Goal: Information Seeking & Learning: Check status

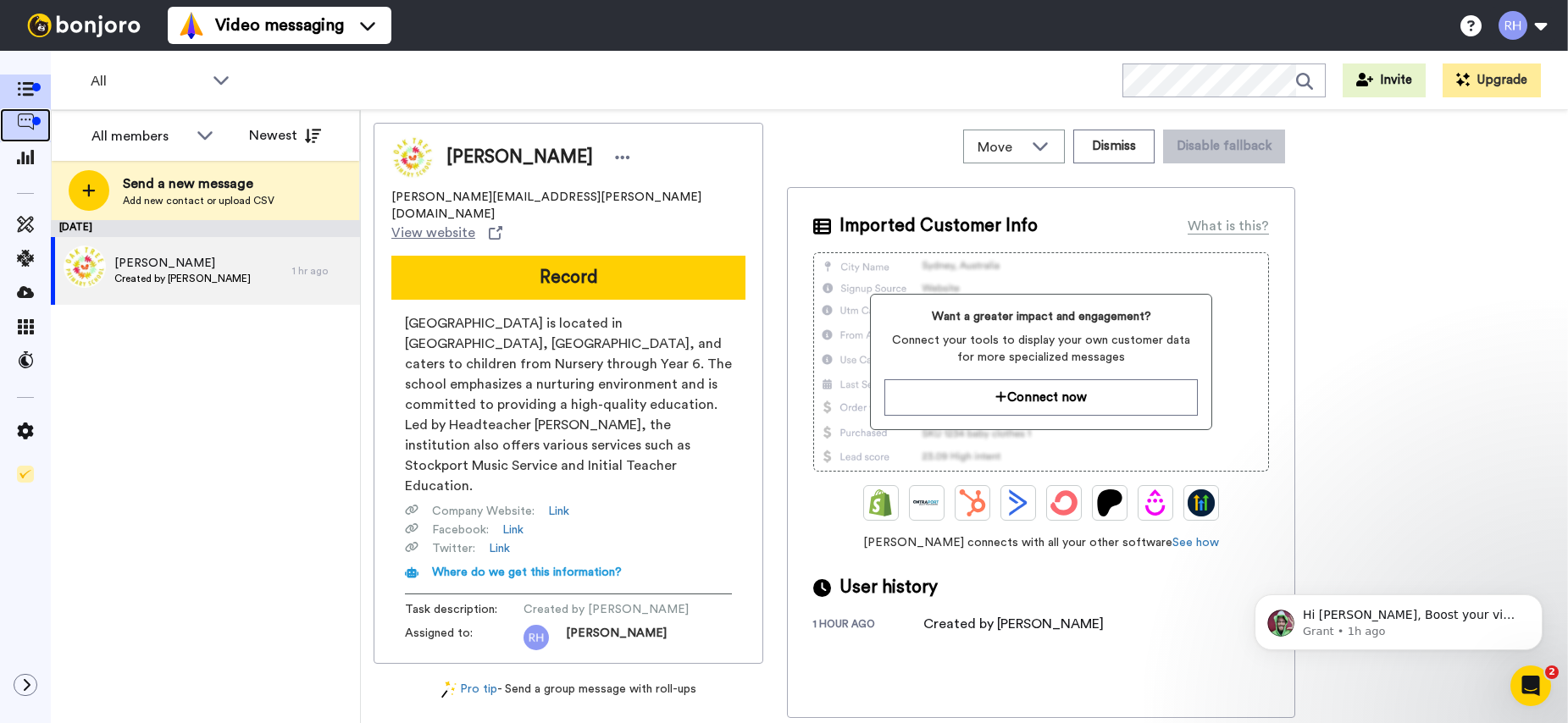
click at [46, 118] on span at bounding box center [25, 126] width 50 height 16
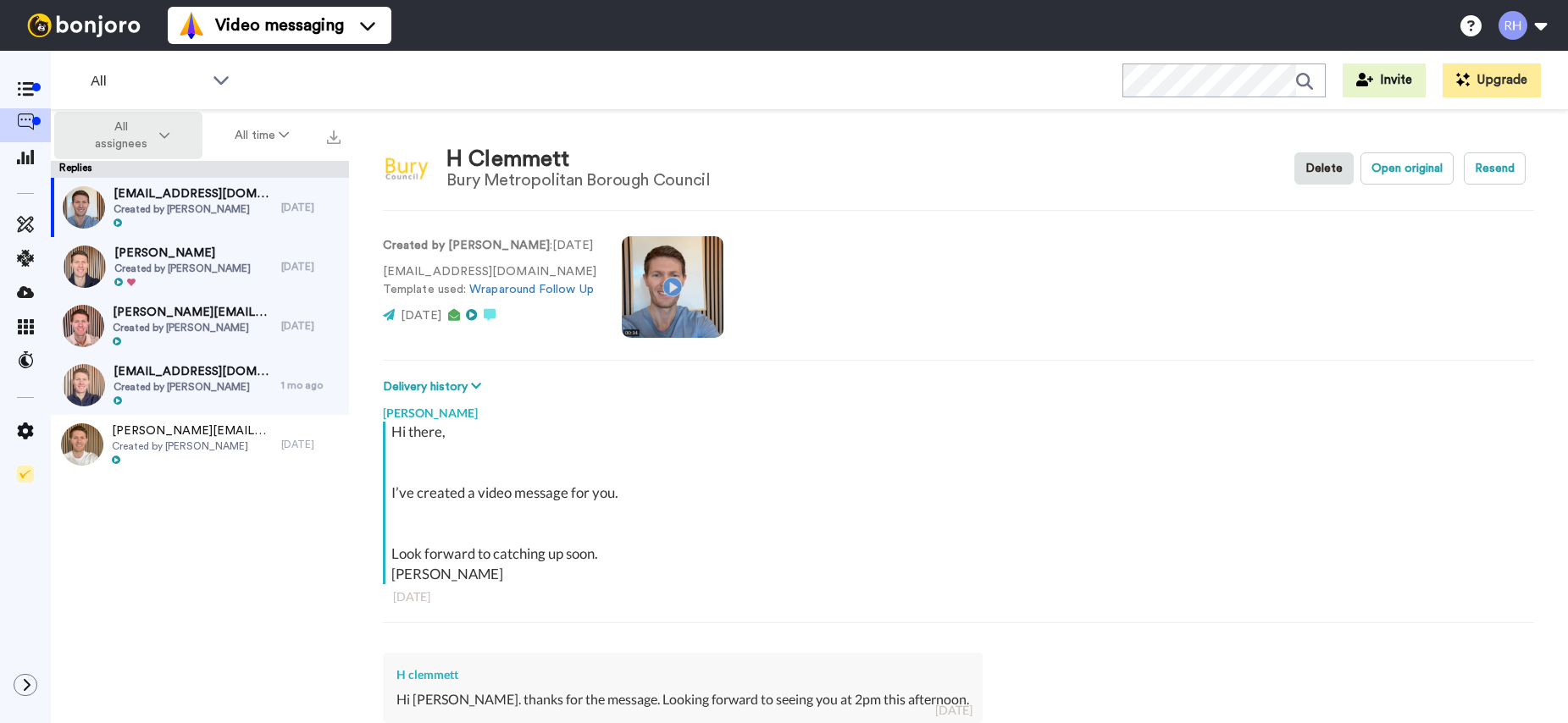
click at [128, 140] on span "All assignees" at bounding box center [121, 135] width 69 height 34
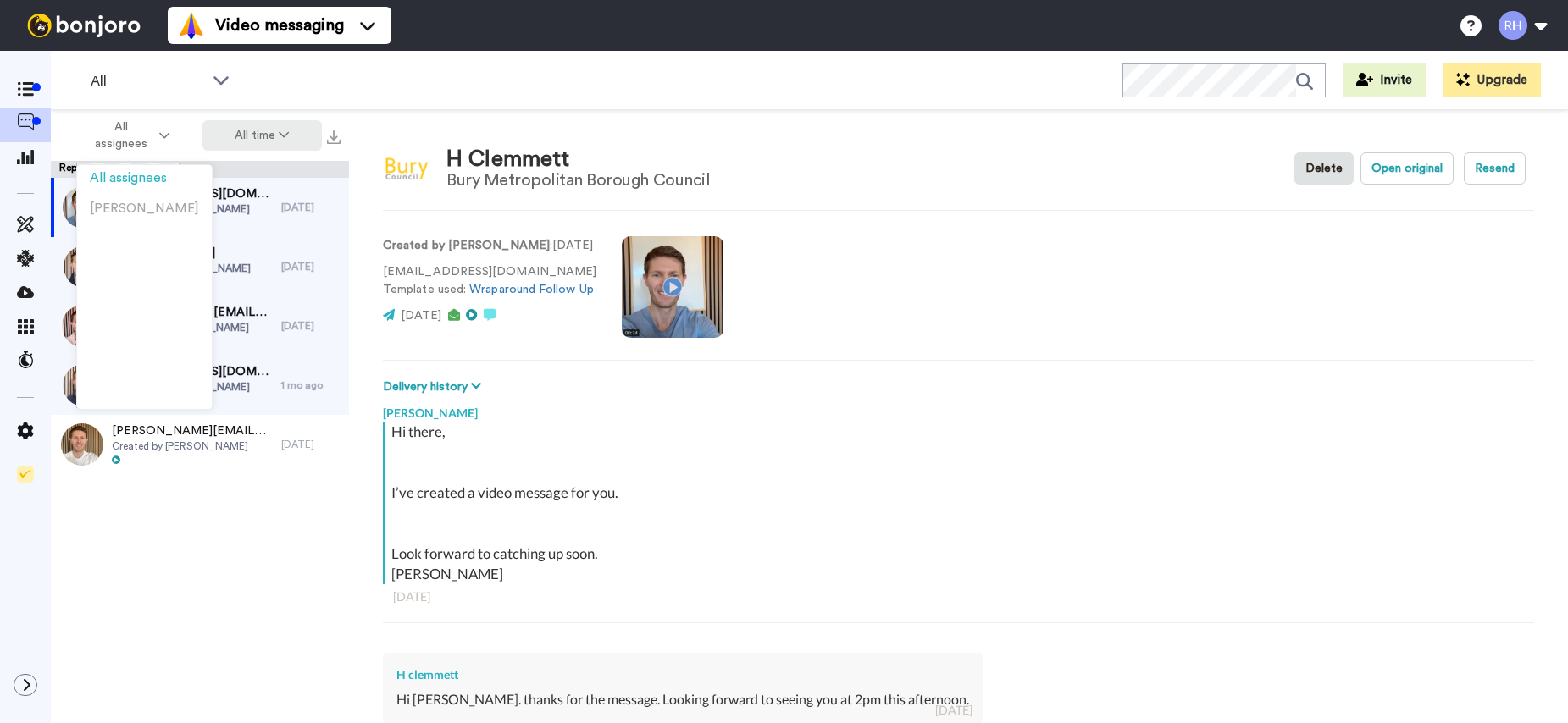
click at [280, 144] on button "All time" at bounding box center [262, 135] width 120 height 30
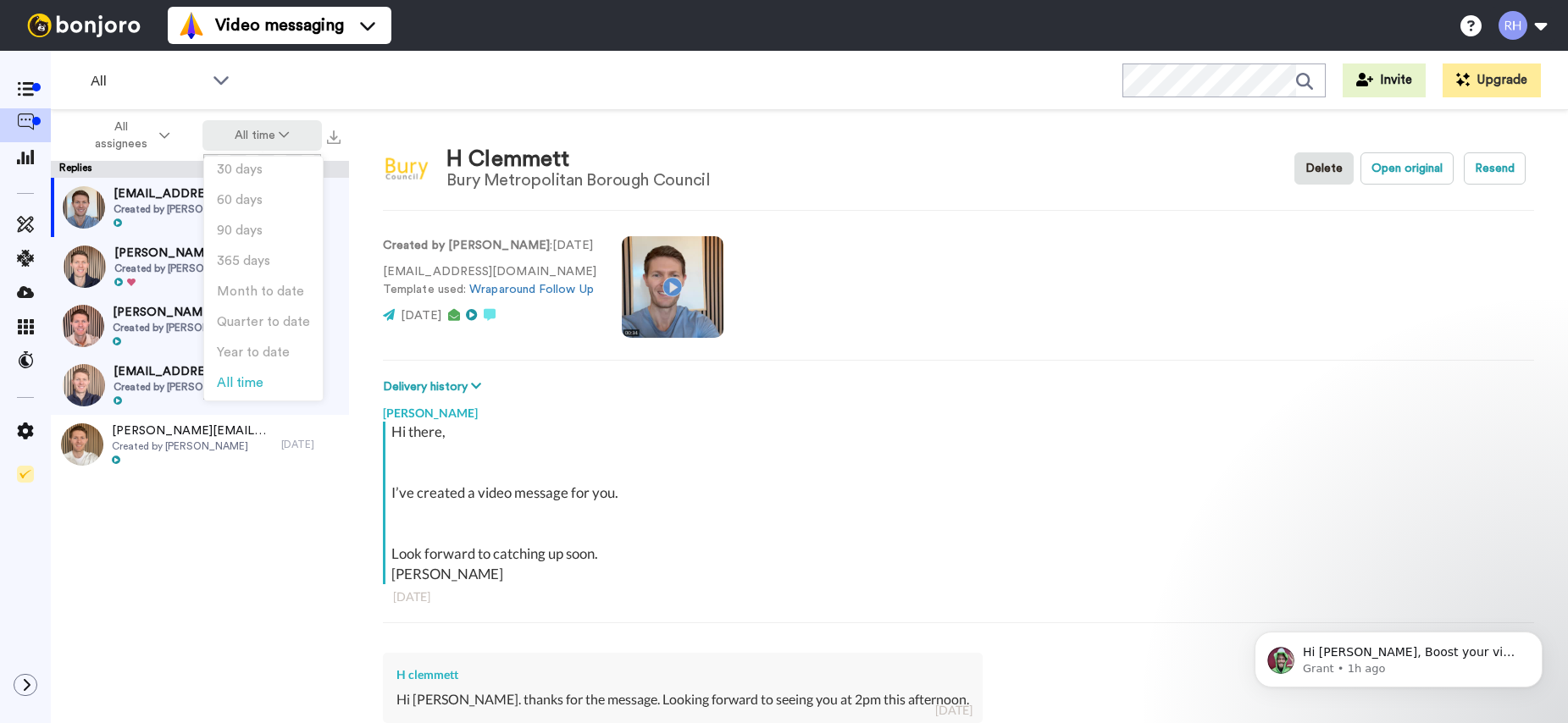
click at [280, 143] on button "All time" at bounding box center [262, 135] width 120 height 30
click at [30, 103] on div at bounding box center [25, 92] width 50 height 24
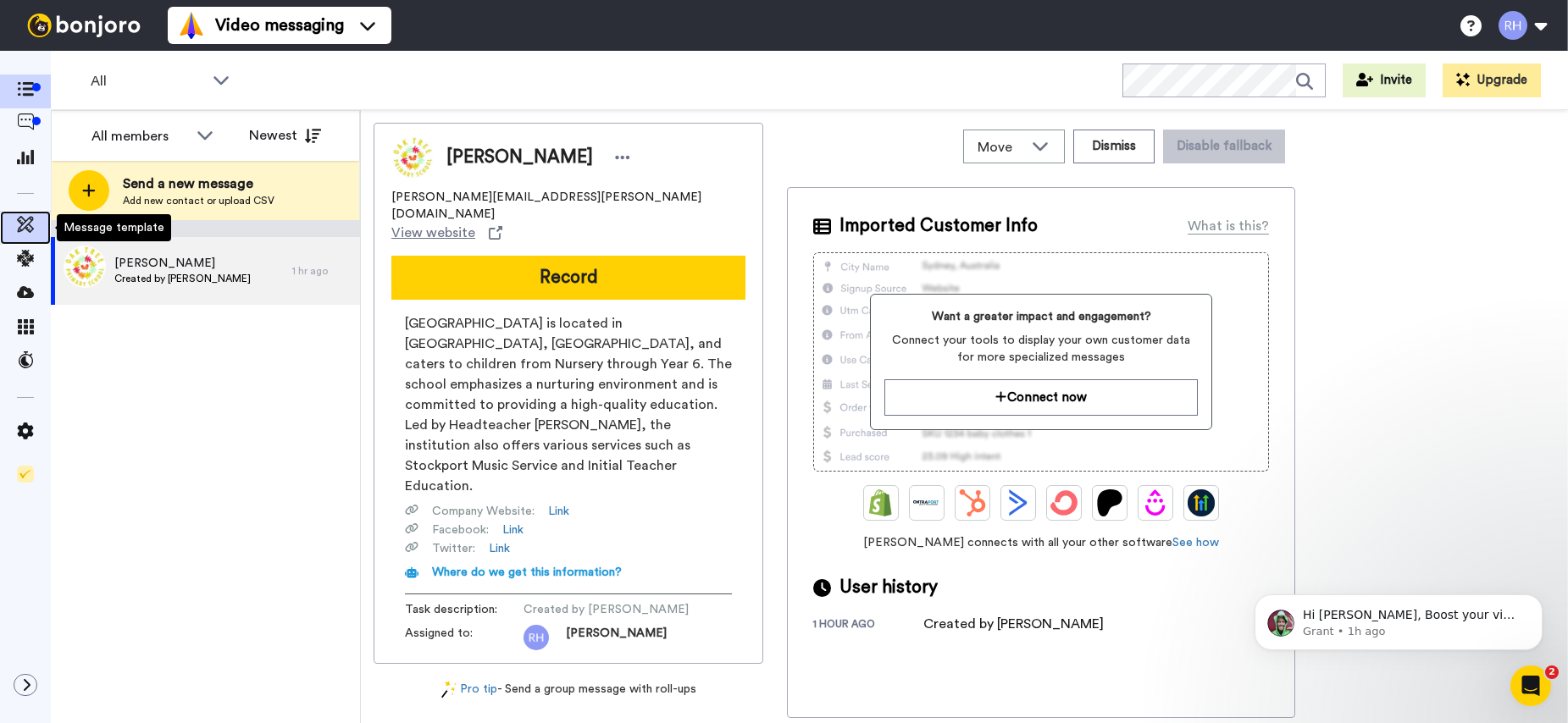
click at [30, 228] on icon at bounding box center [25, 225] width 16 height 16
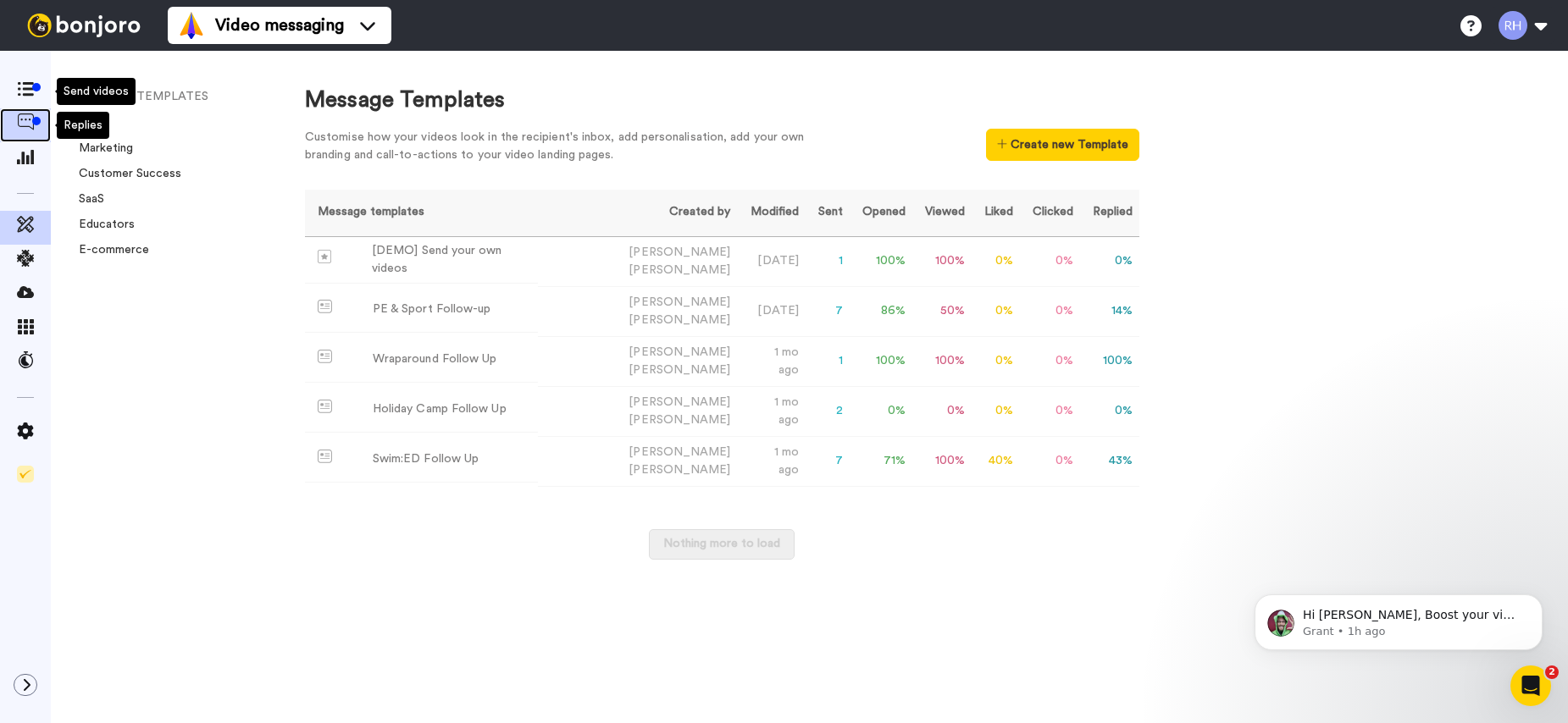
click at [27, 124] on icon at bounding box center [25, 122] width 16 height 16
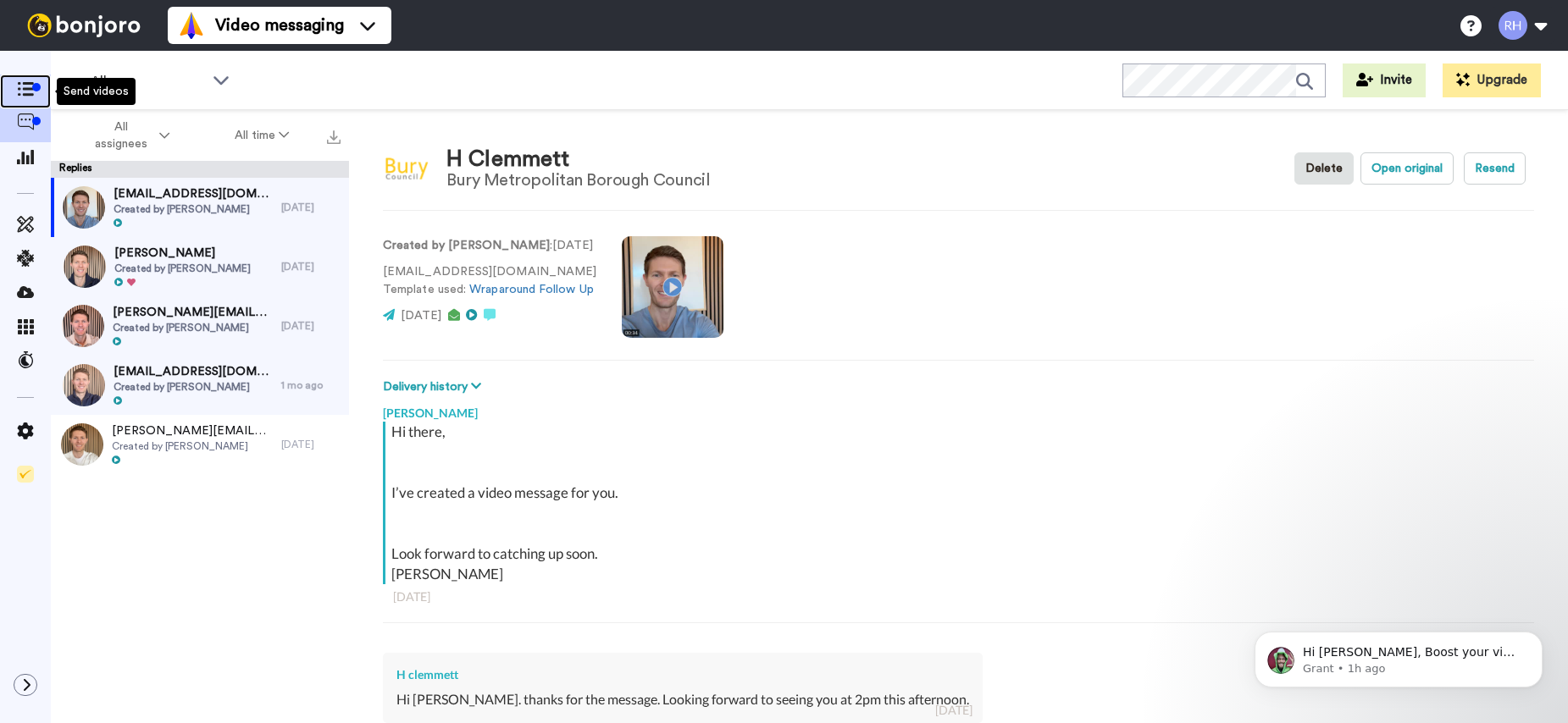
click at [33, 102] on div at bounding box center [25, 92] width 50 height 24
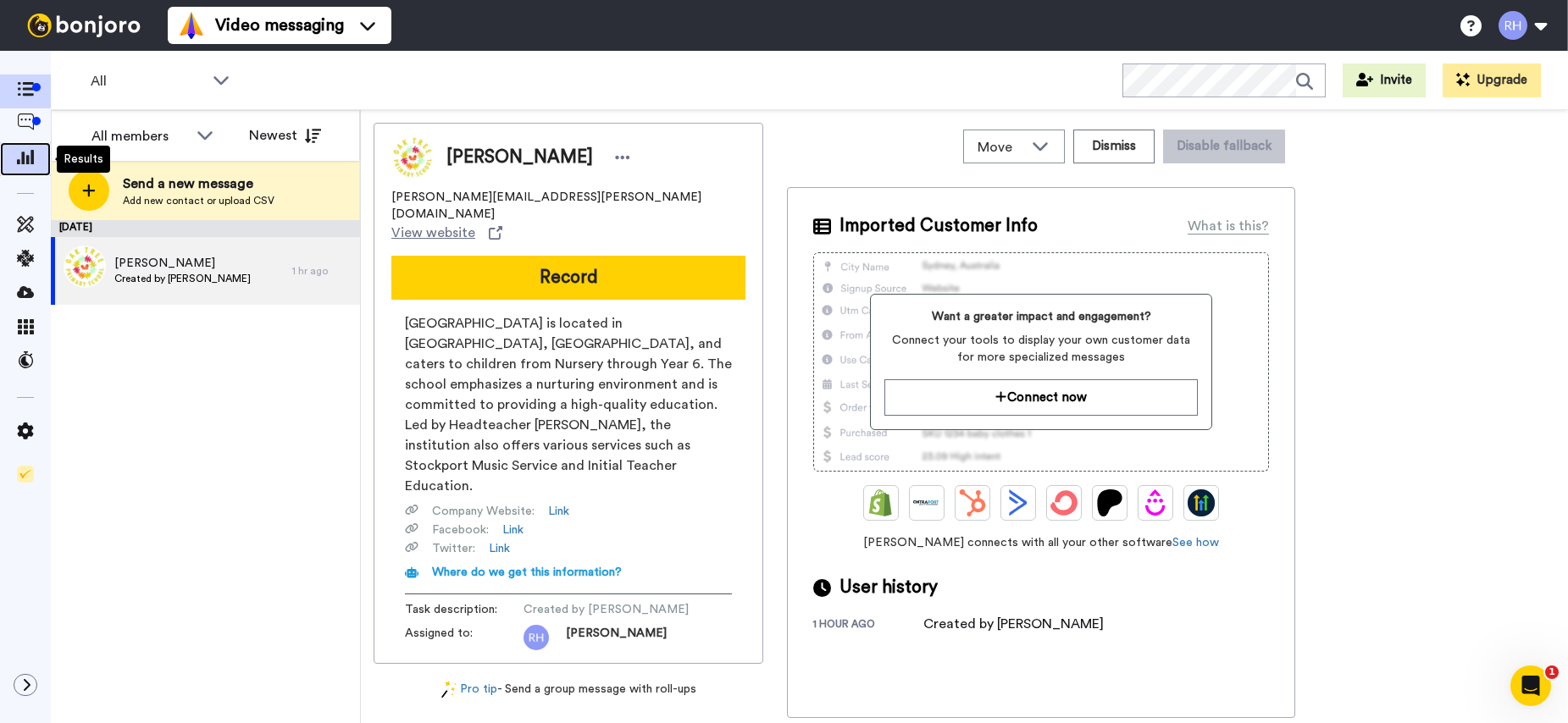
click at [29, 166] on span at bounding box center [25, 159] width 50 height 16
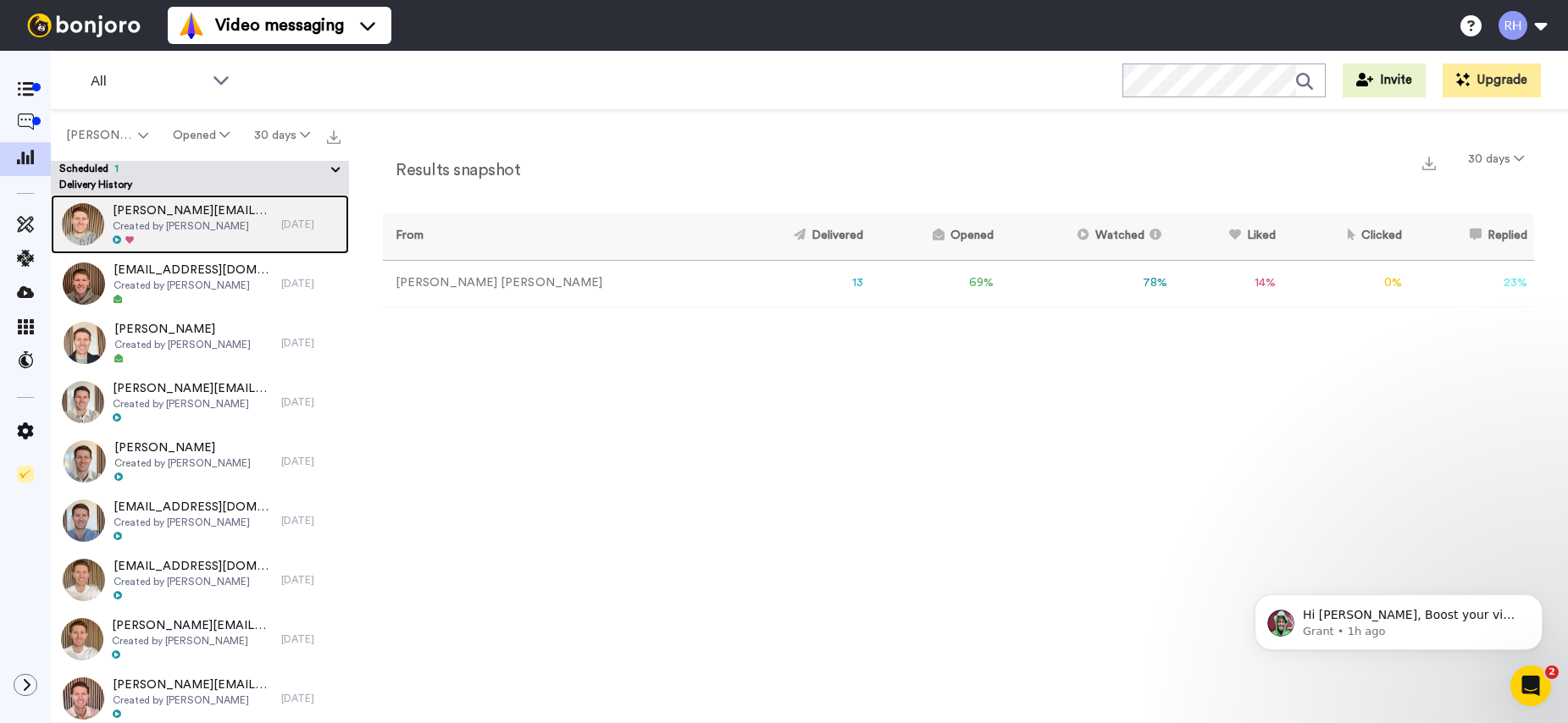
drag, startPoint x: 168, startPoint y: 225, endPoint x: 181, endPoint y: 229, distance: 13.6
click at [168, 225] on span "Created by [PERSON_NAME]" at bounding box center [192, 225] width 160 height 14
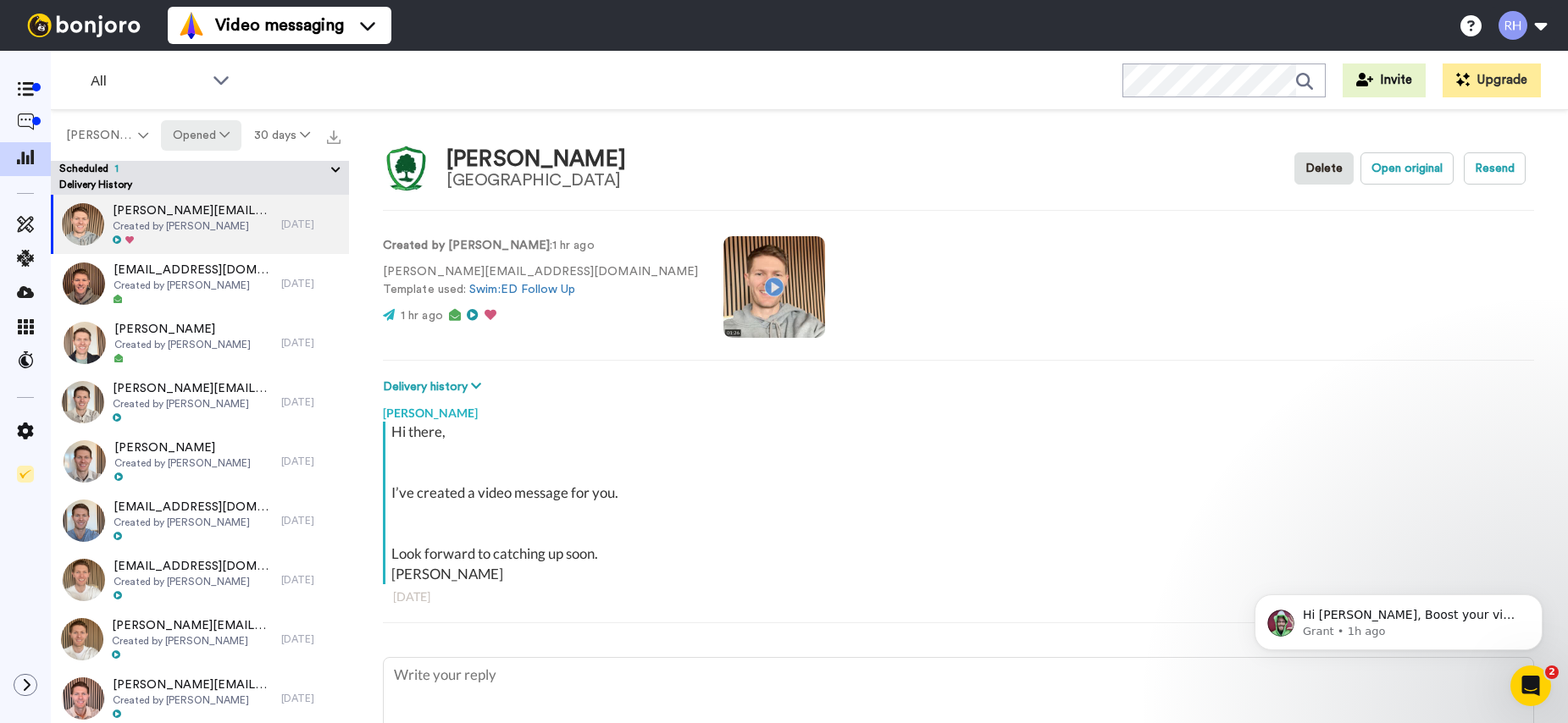
click at [218, 154] on div "Ryan Harris Opened 30 days" at bounding box center [199, 135] width 298 height 50
click at [219, 137] on icon at bounding box center [224, 134] width 10 height 12
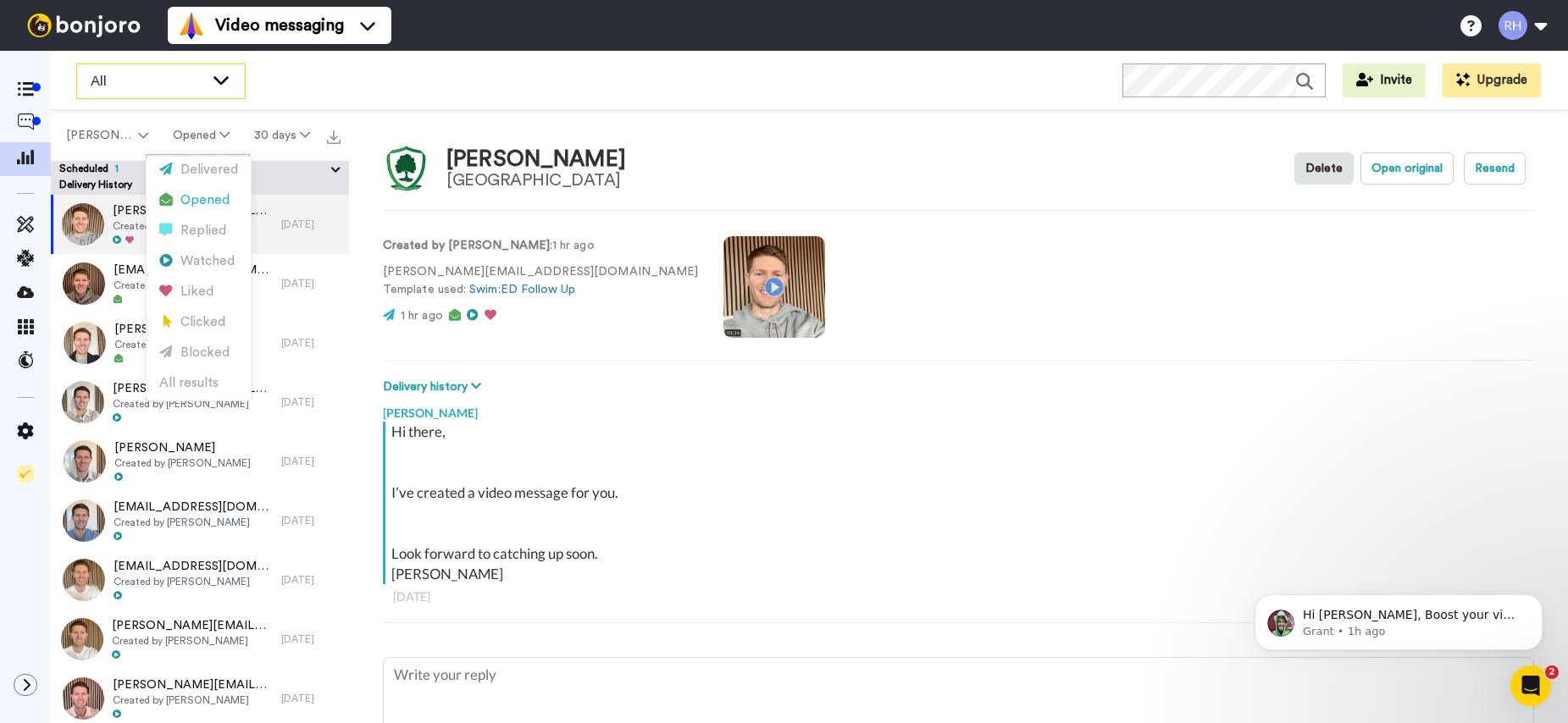
click at [109, 84] on span "All" at bounding box center [148, 82] width 114 height 20
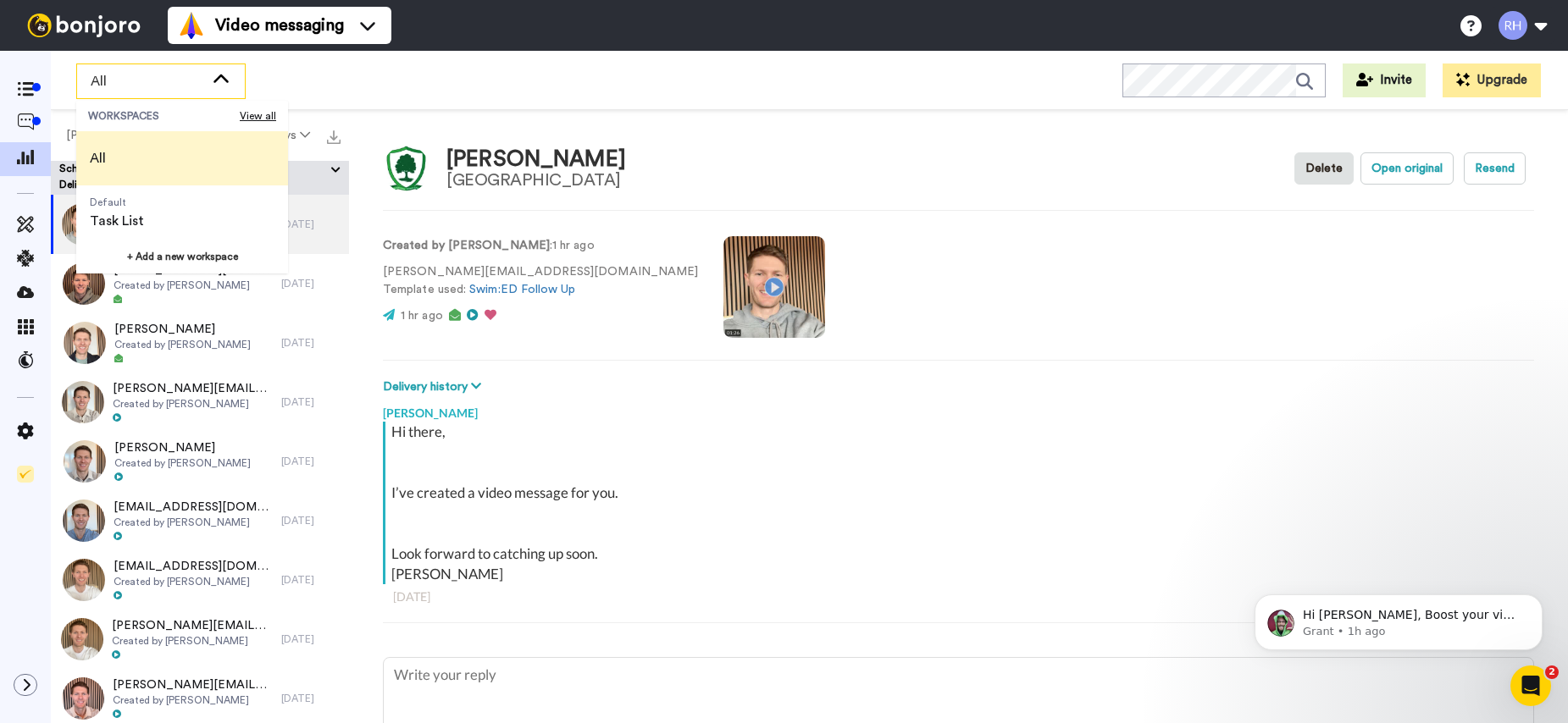
click at [116, 88] on span "All" at bounding box center [148, 82] width 114 height 20
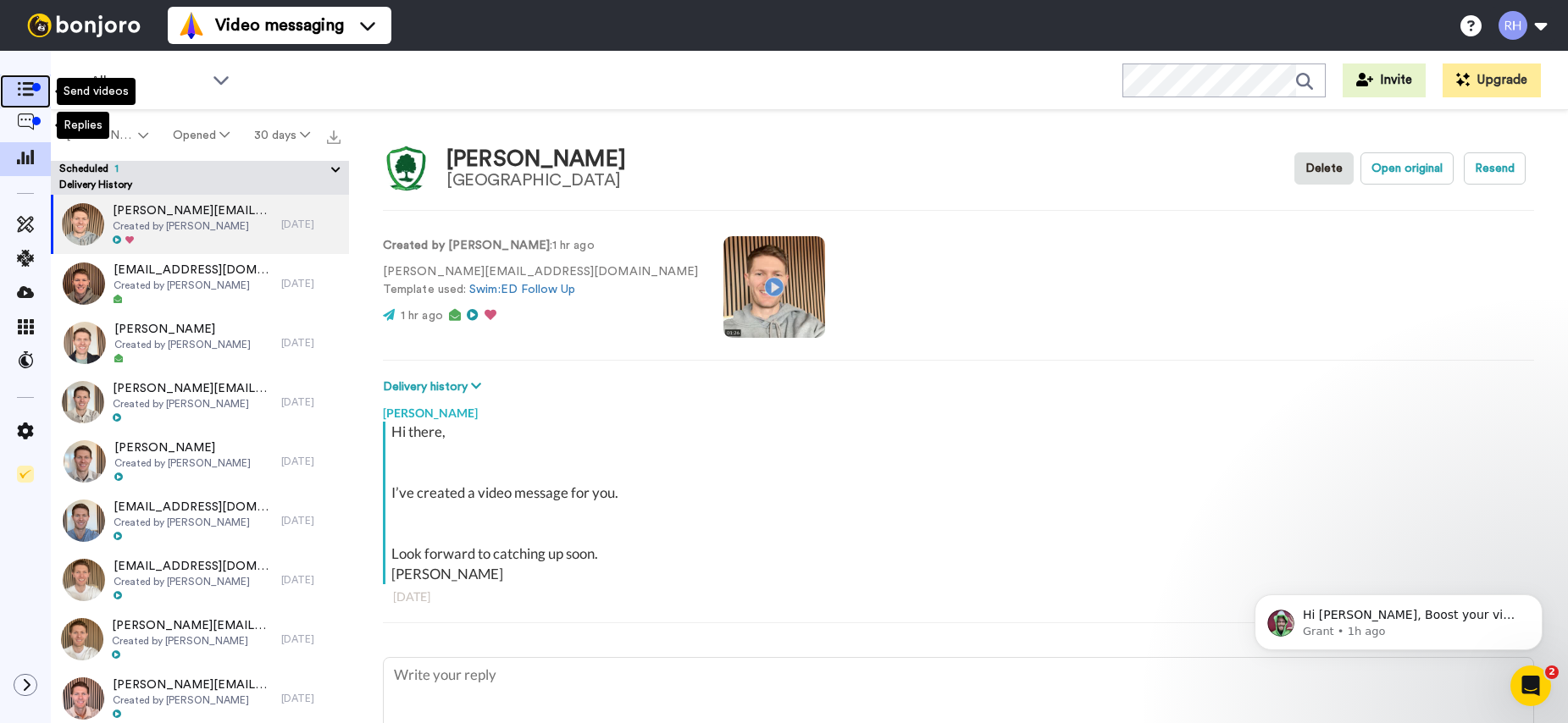
click at [28, 98] on span at bounding box center [25, 92] width 50 height 16
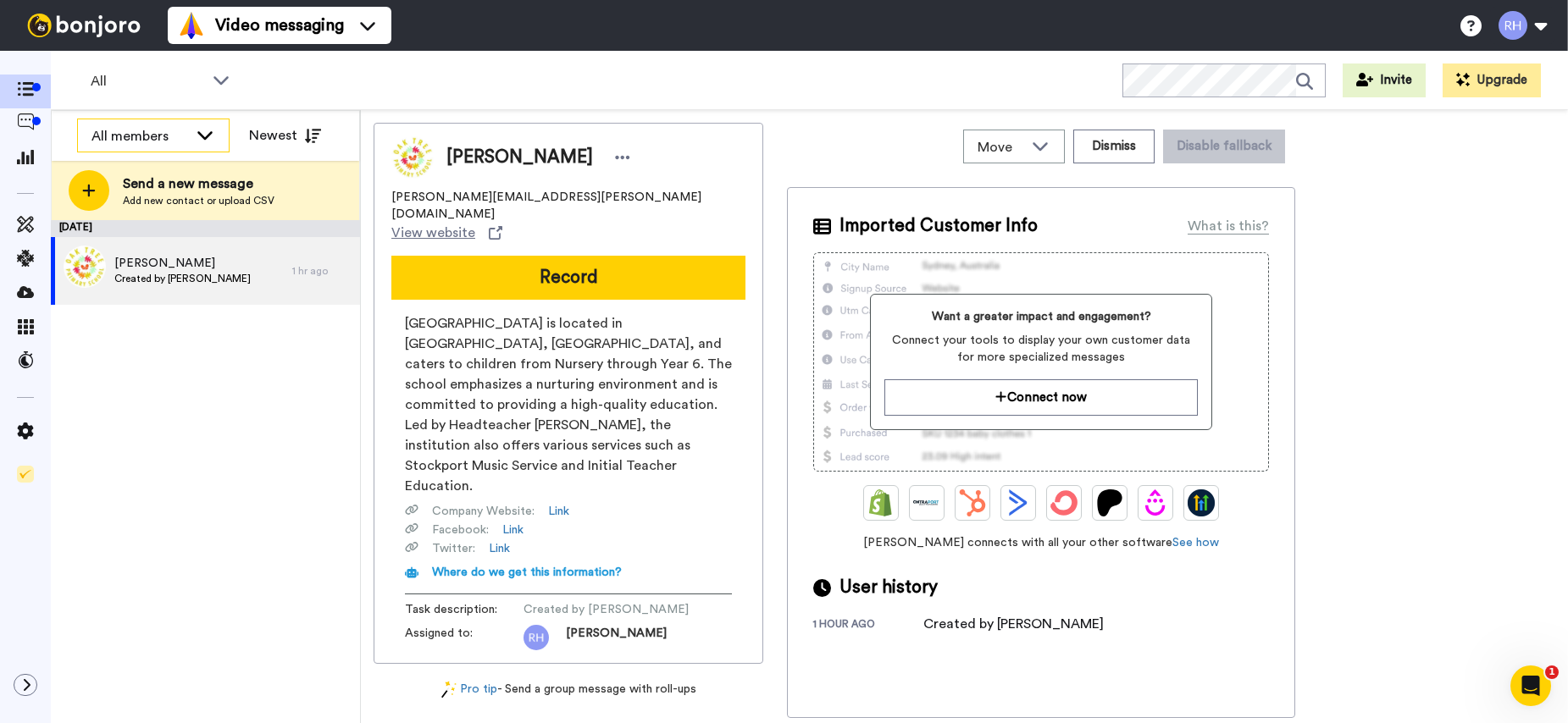
click at [193, 129] on div "All members" at bounding box center [153, 136] width 151 height 34
click at [192, 129] on div "All members" at bounding box center [153, 136] width 151 height 34
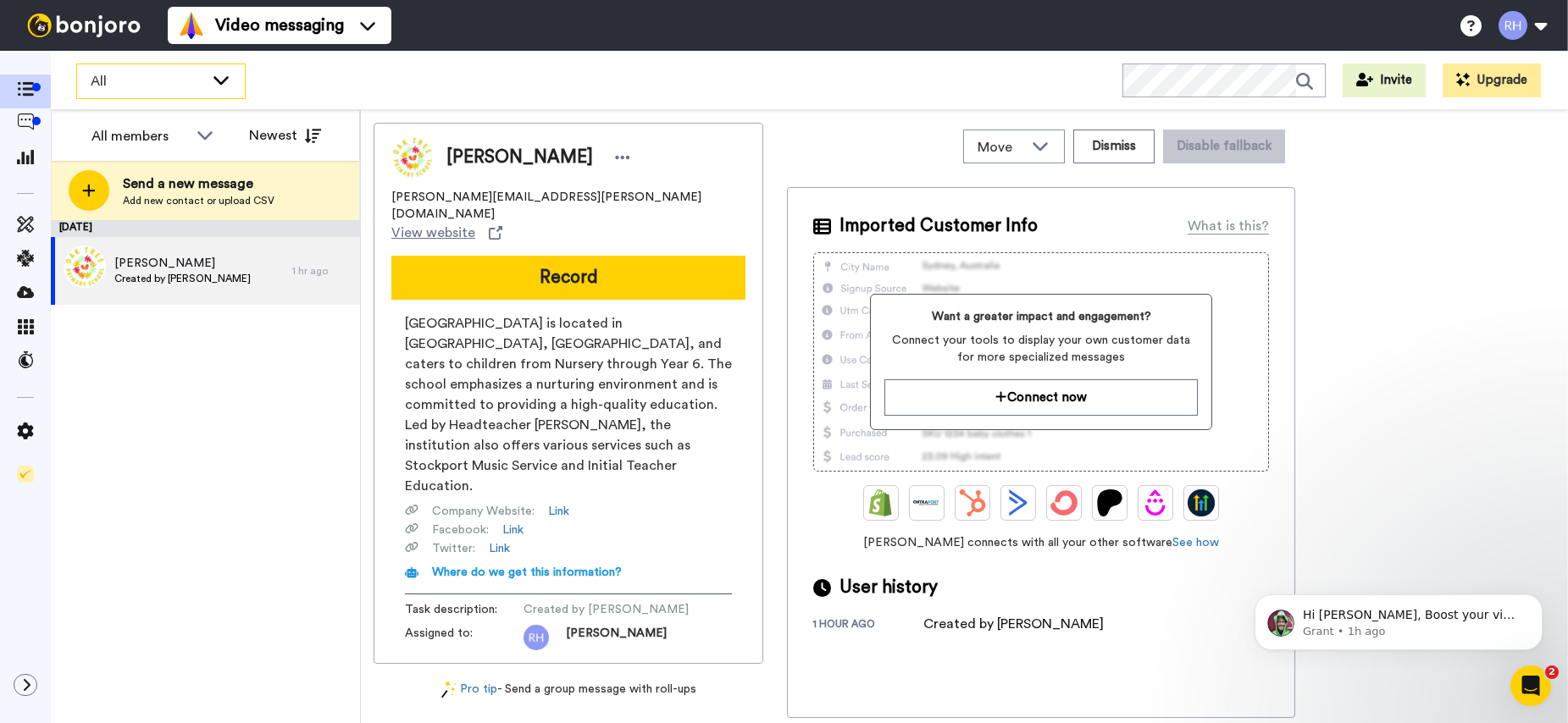
click at [115, 92] on div "All" at bounding box center [160, 81] width 168 height 34
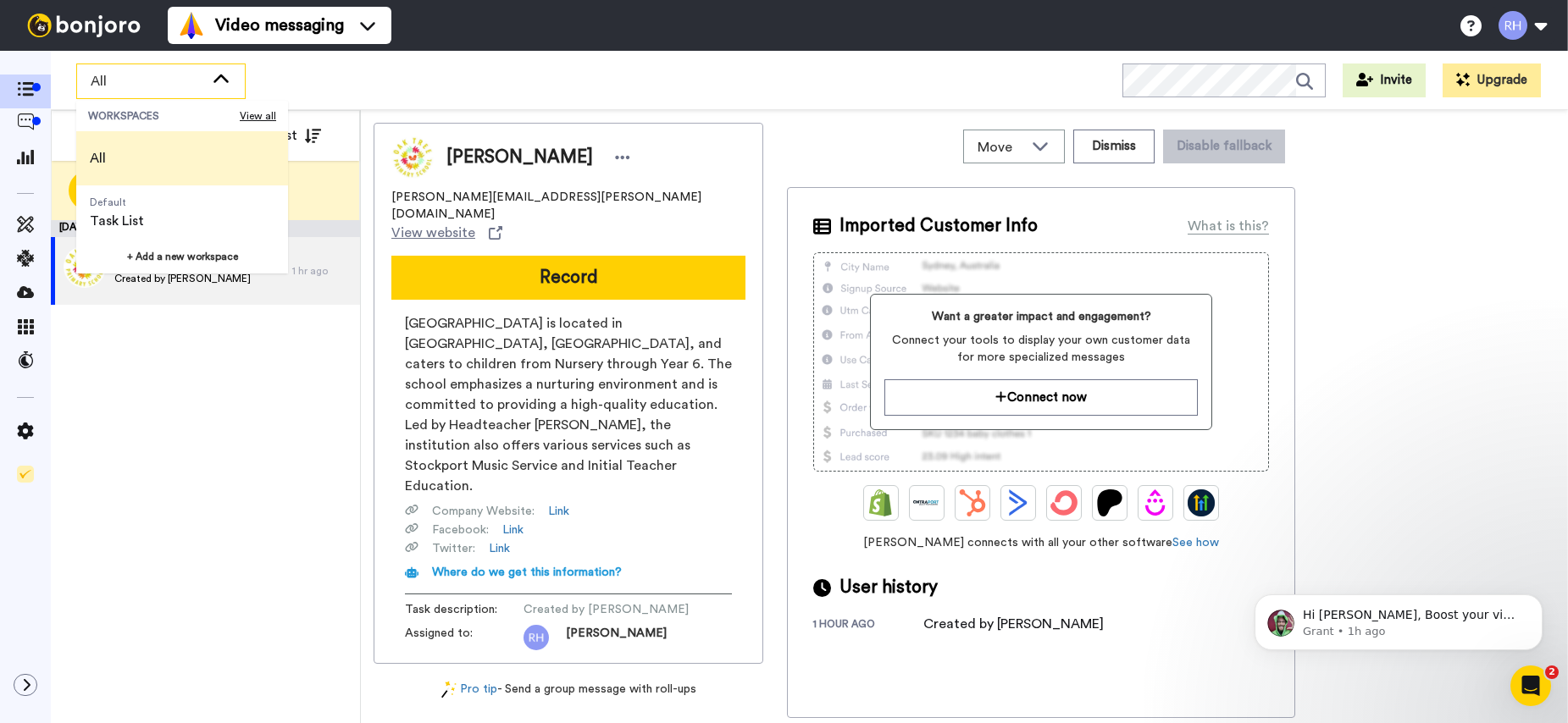
click at [115, 91] on div "All" at bounding box center [160, 81] width 168 height 34
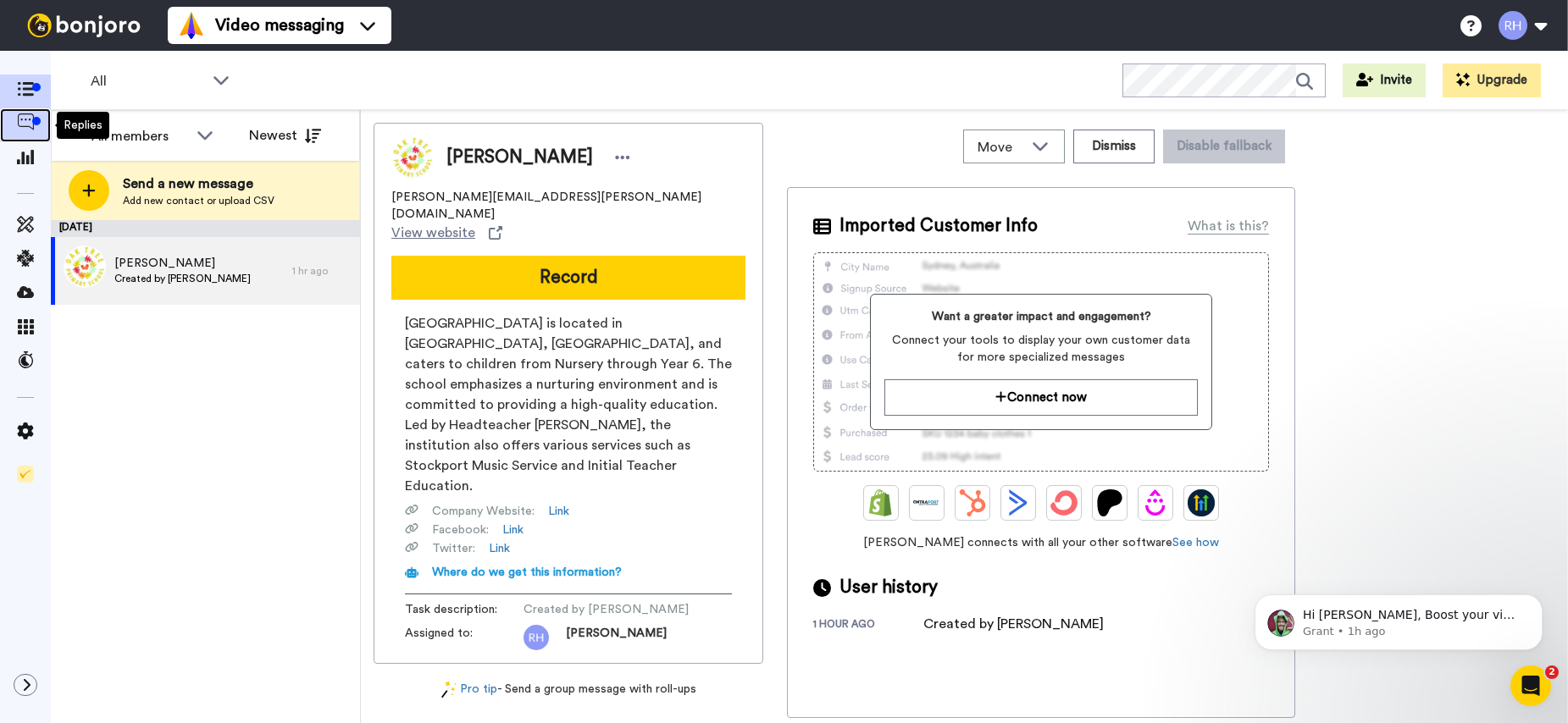
click at [23, 117] on icon at bounding box center [25, 122] width 16 height 16
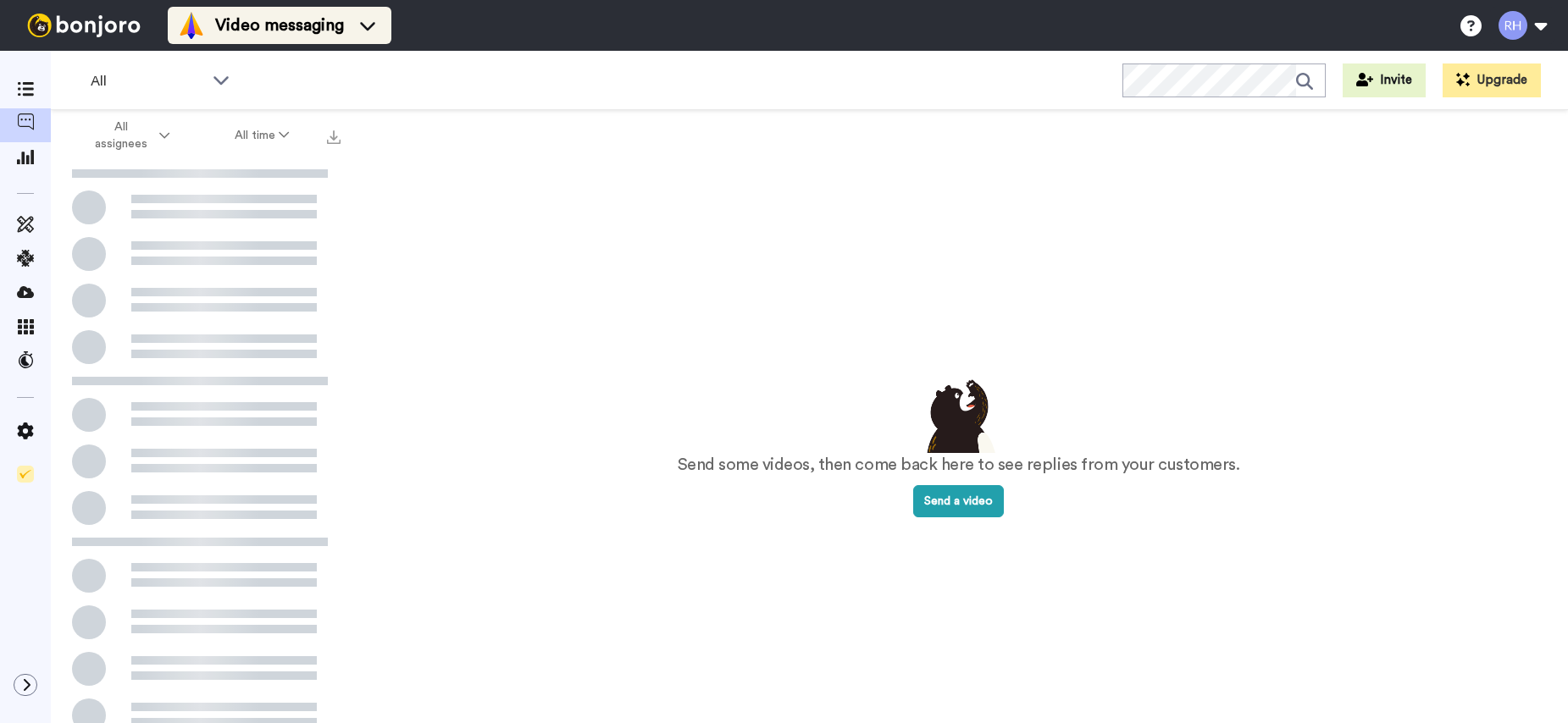
click at [375, 42] on li "Video messaging" at bounding box center [280, 25] width 224 height 38
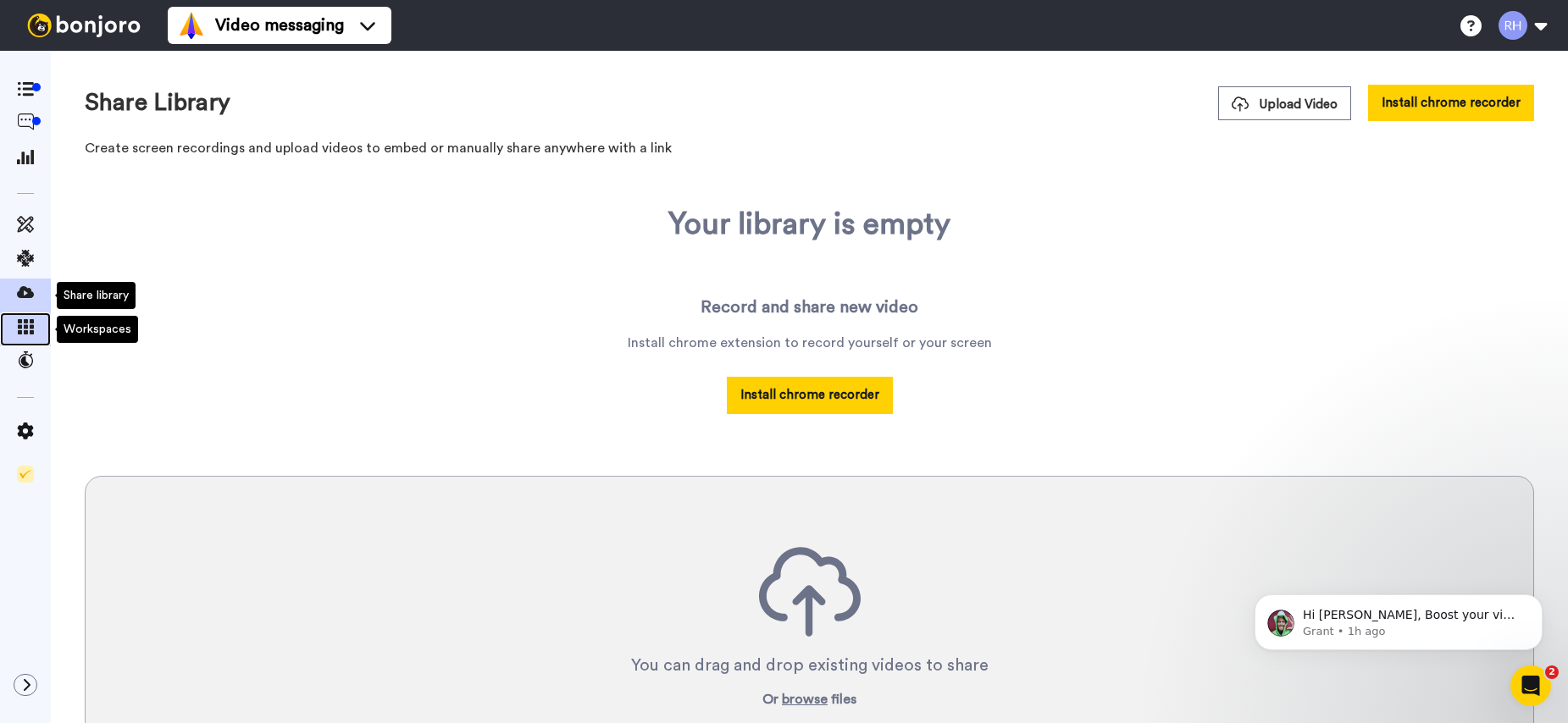
click at [19, 330] on icon at bounding box center [25, 326] width 16 height 16
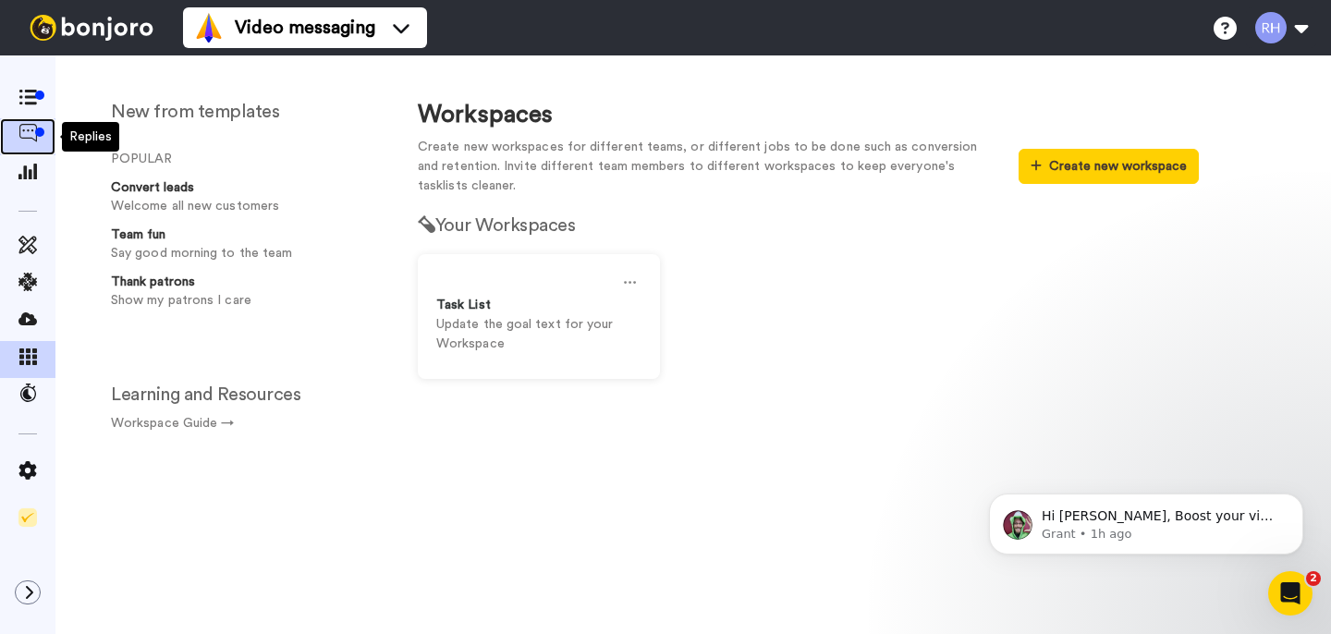
click at [31, 124] on icon at bounding box center [27, 133] width 18 height 18
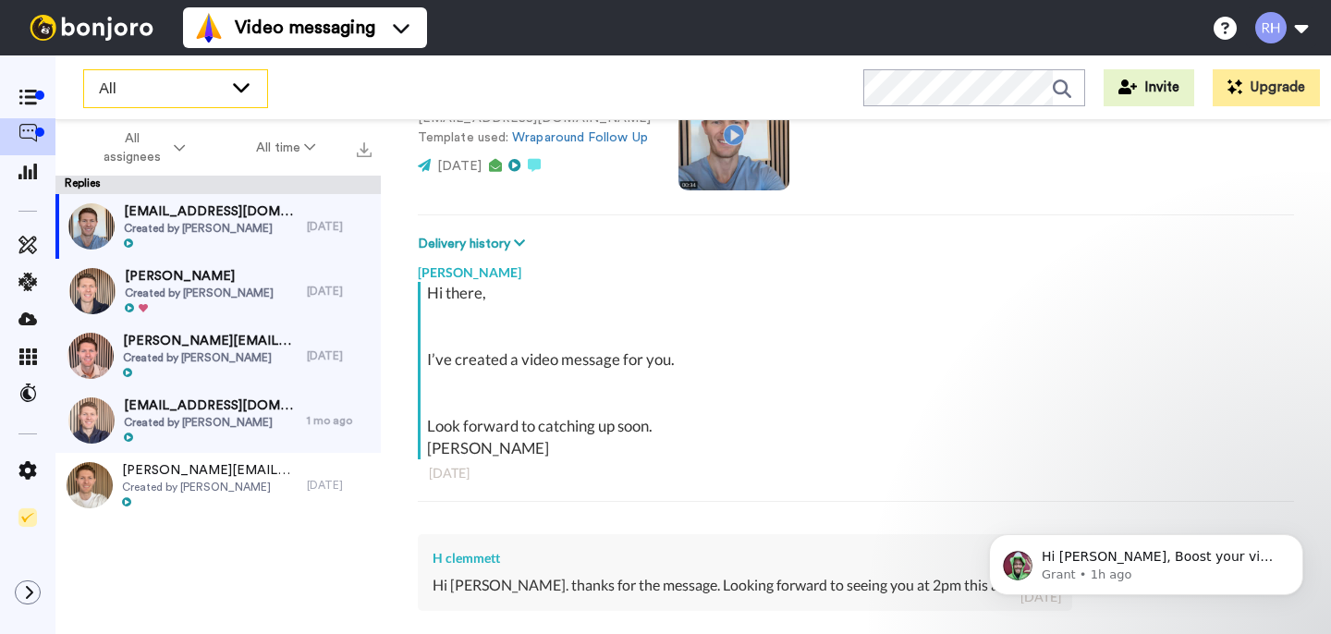
click at [247, 90] on icon at bounding box center [241, 87] width 22 height 18
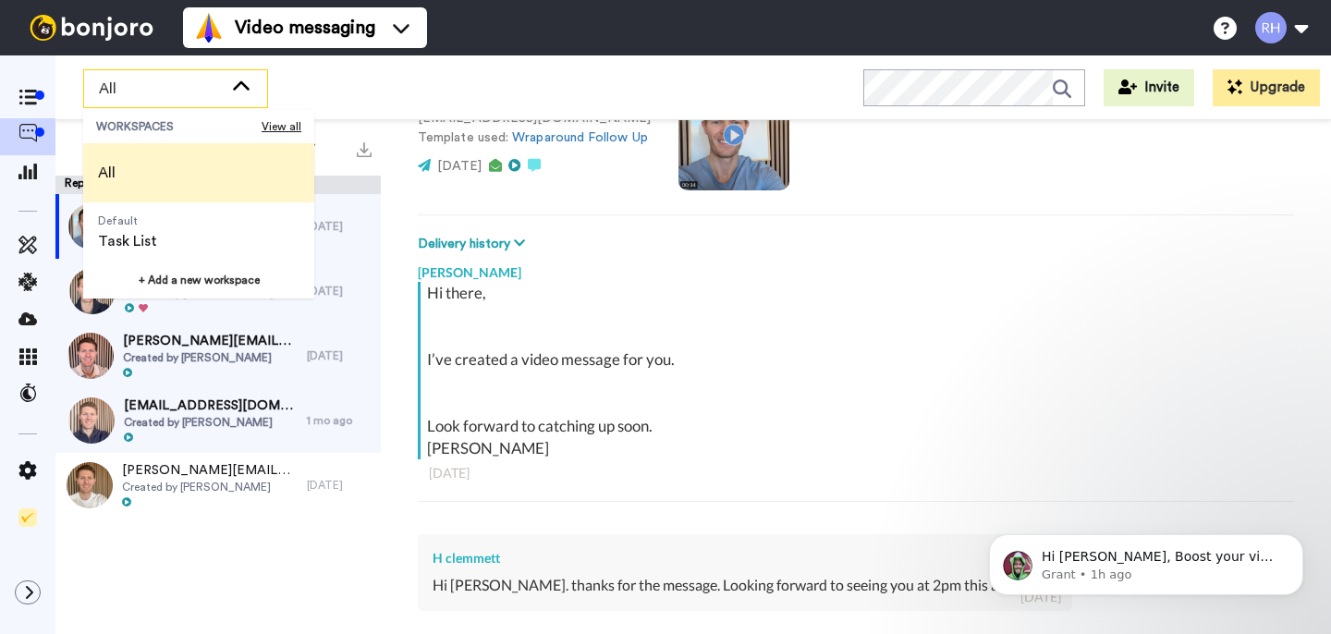
scroll to position [178, 0]
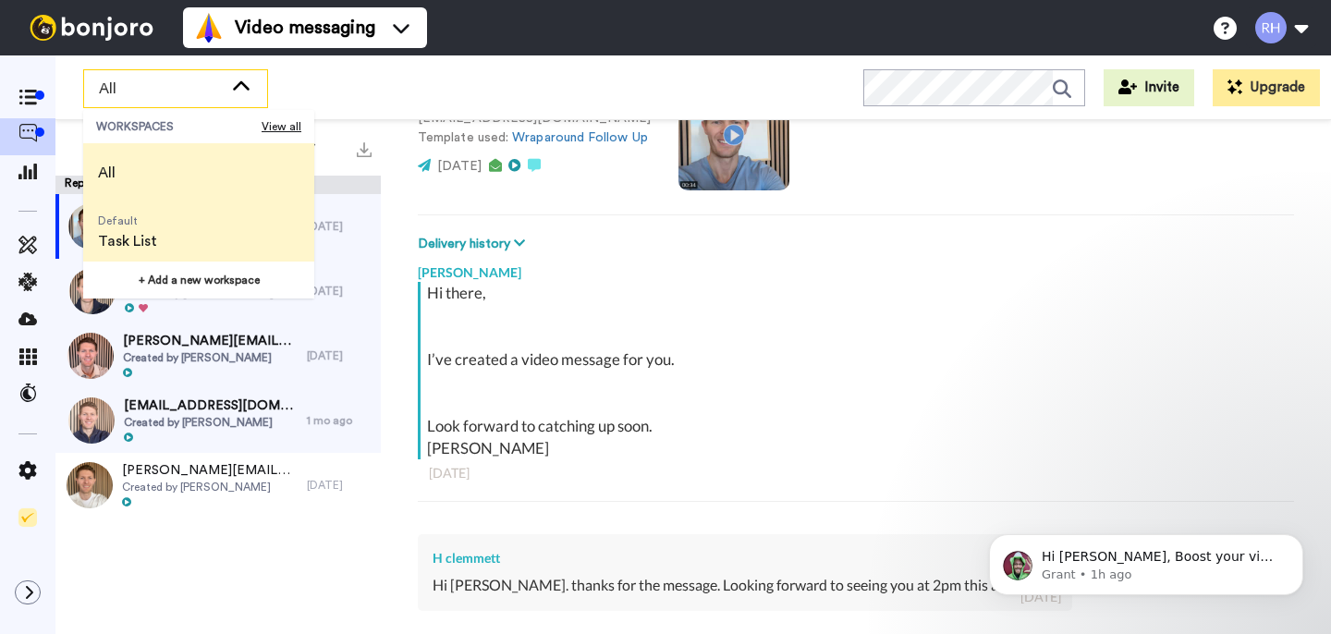
click at [175, 229] on li "Default Task List" at bounding box center [198, 231] width 231 height 59
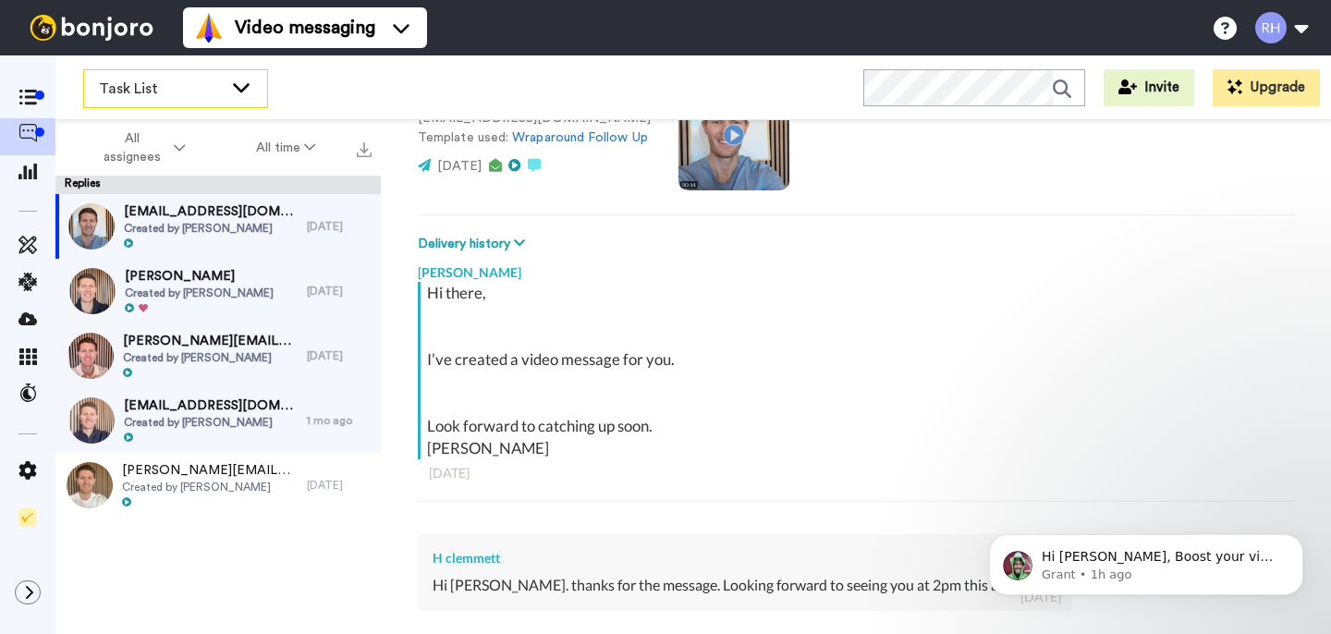
click at [232, 86] on icon at bounding box center [241, 87] width 22 height 18
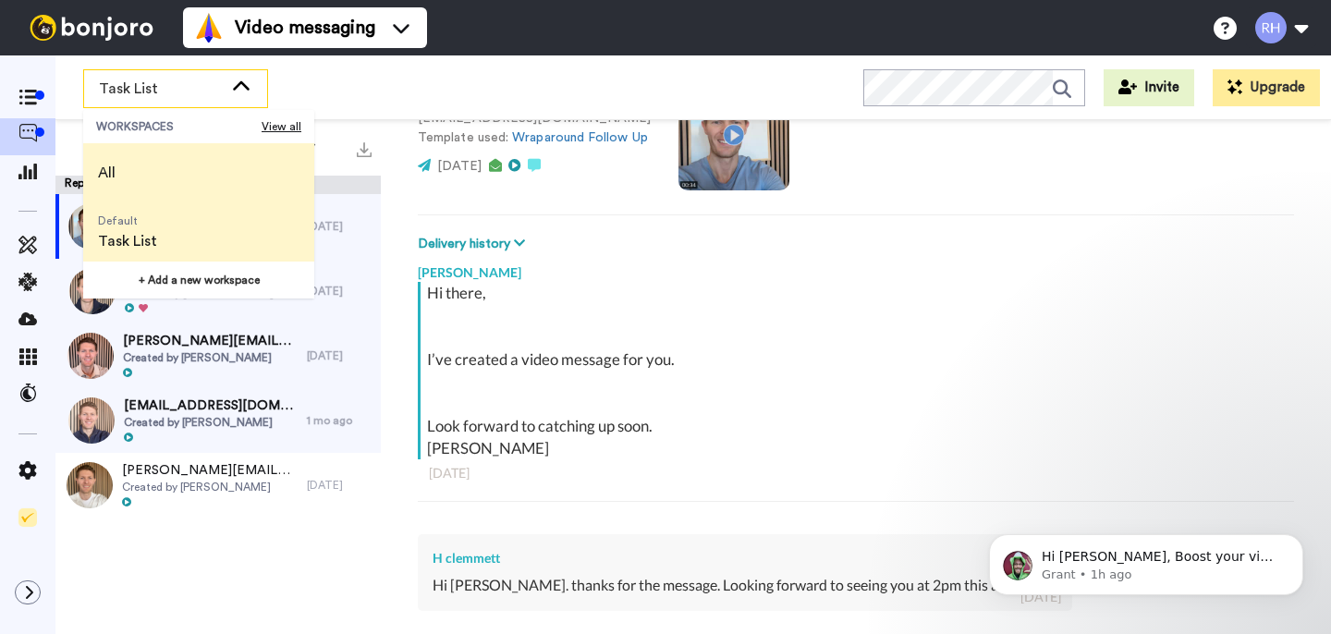
click at [165, 181] on li "All" at bounding box center [198, 172] width 231 height 59
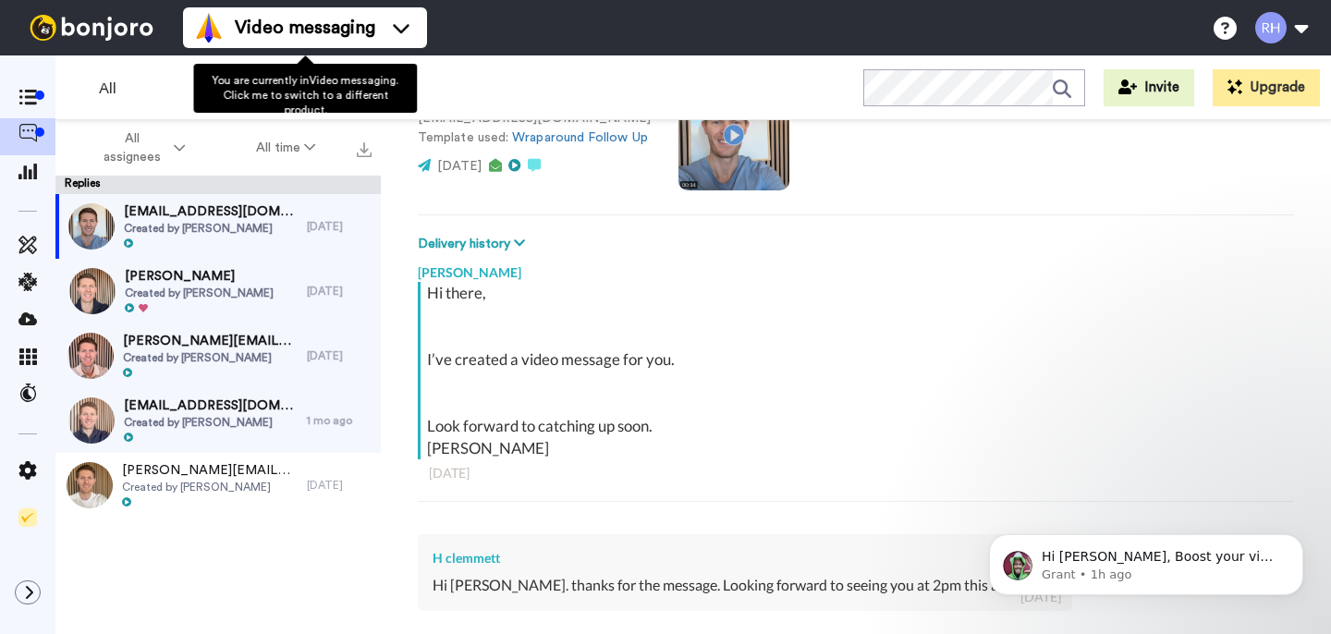
type textarea "x"
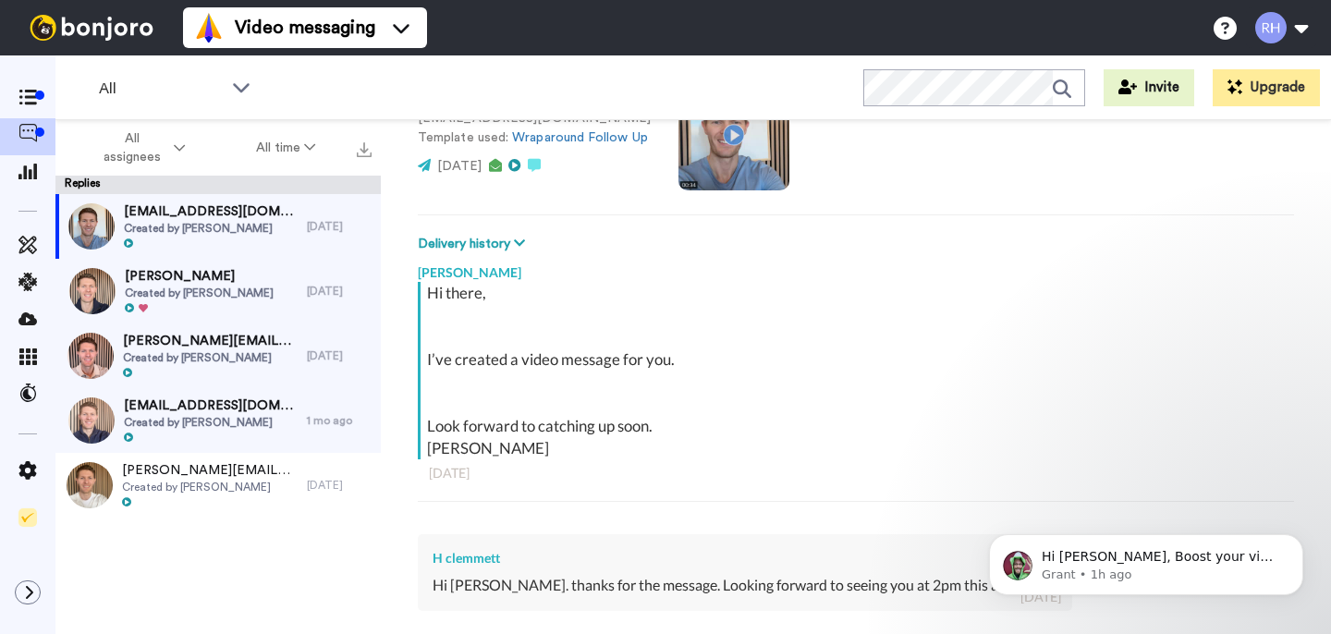
scroll to position [0, 0]
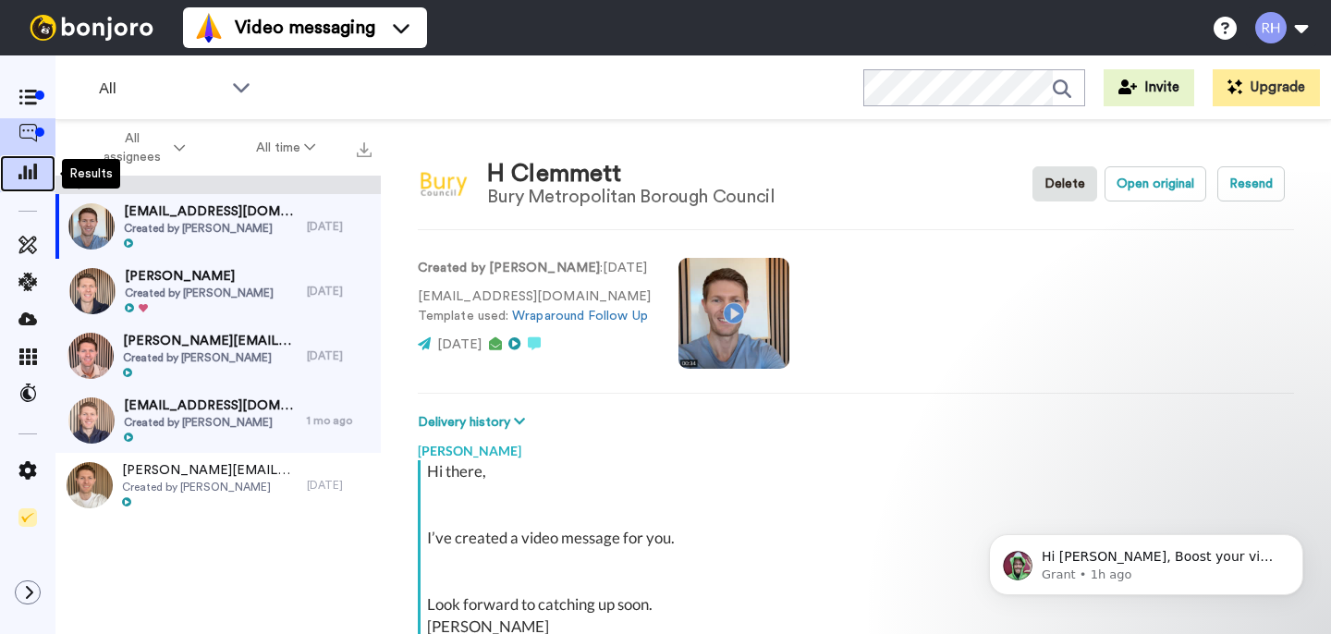
click at [30, 178] on icon at bounding box center [27, 171] width 18 height 17
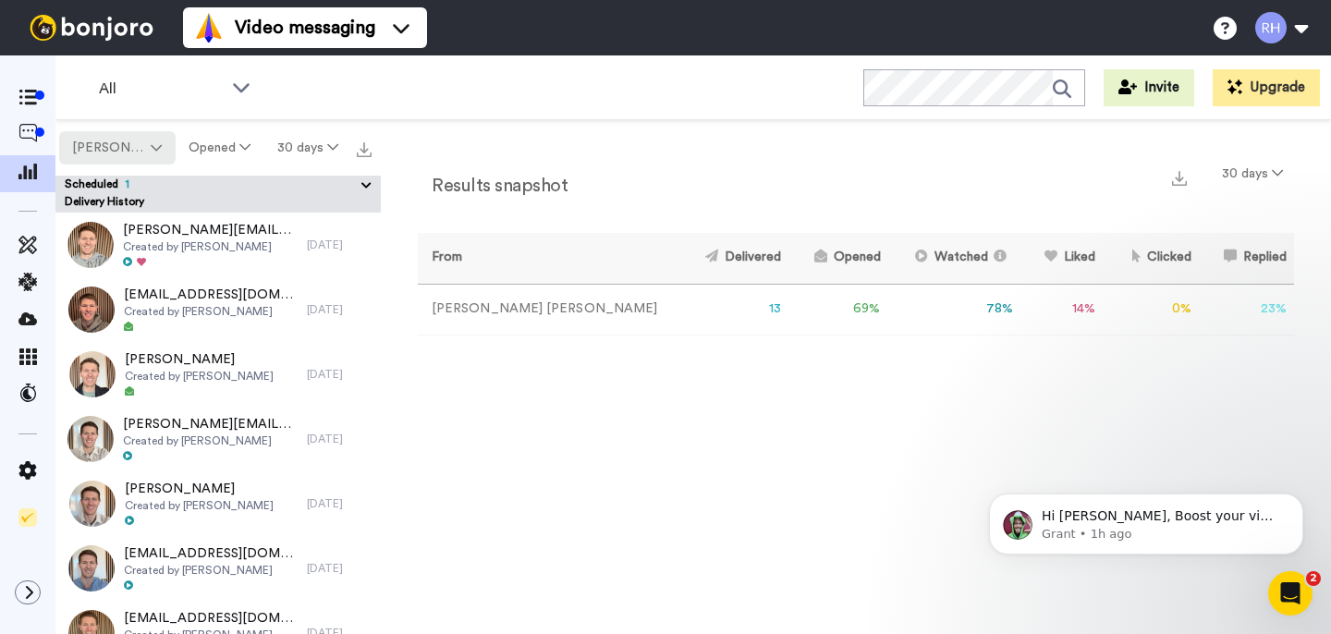
click at [149, 155] on button "[PERSON_NAME]" at bounding box center [117, 147] width 116 height 33
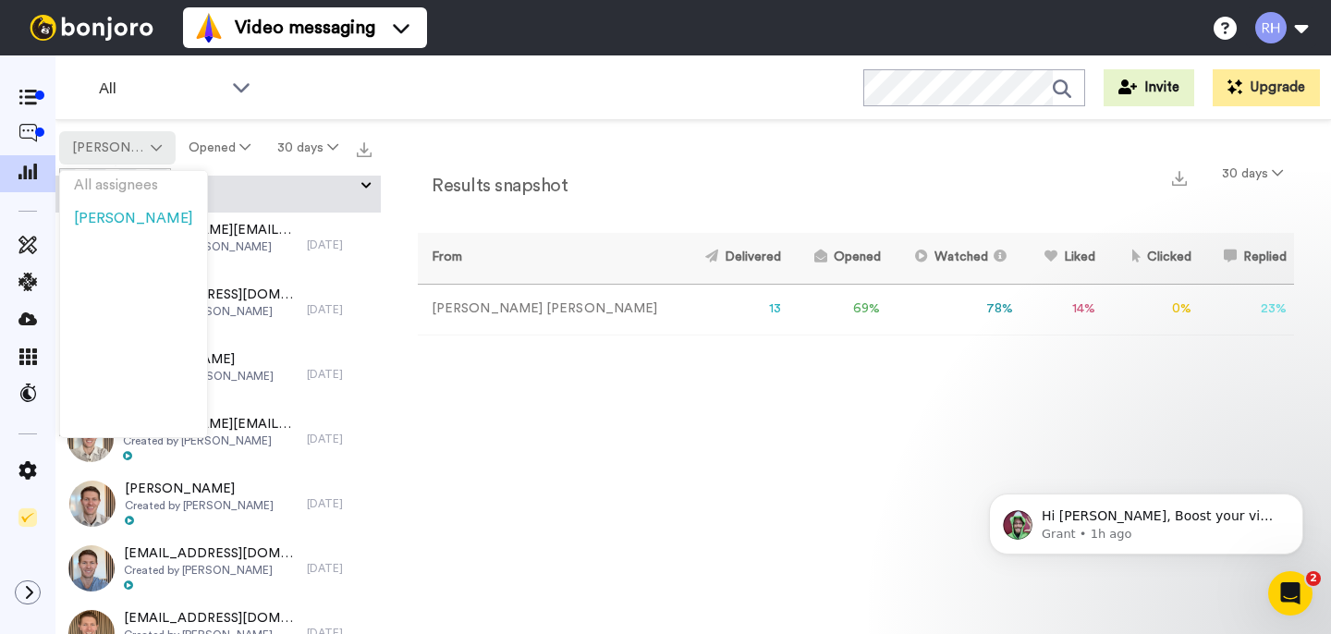
click at [149, 155] on button "[PERSON_NAME]" at bounding box center [117, 147] width 116 height 33
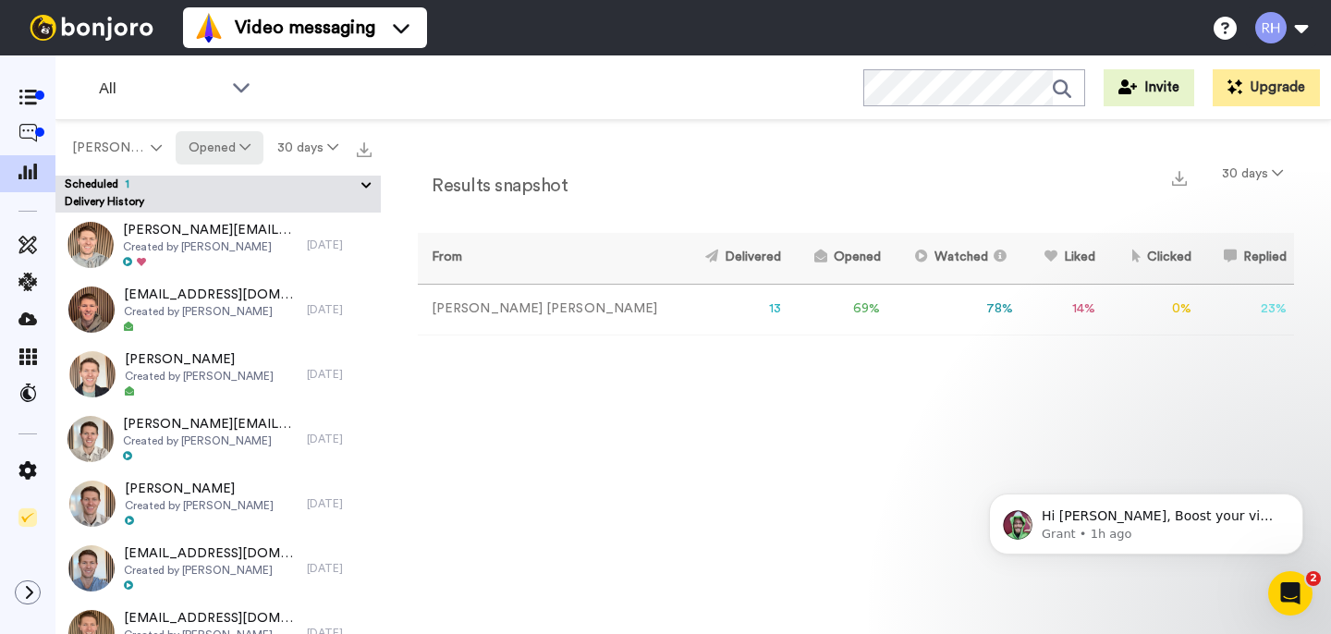
click at [206, 151] on button "Opened" at bounding box center [220, 147] width 89 height 33
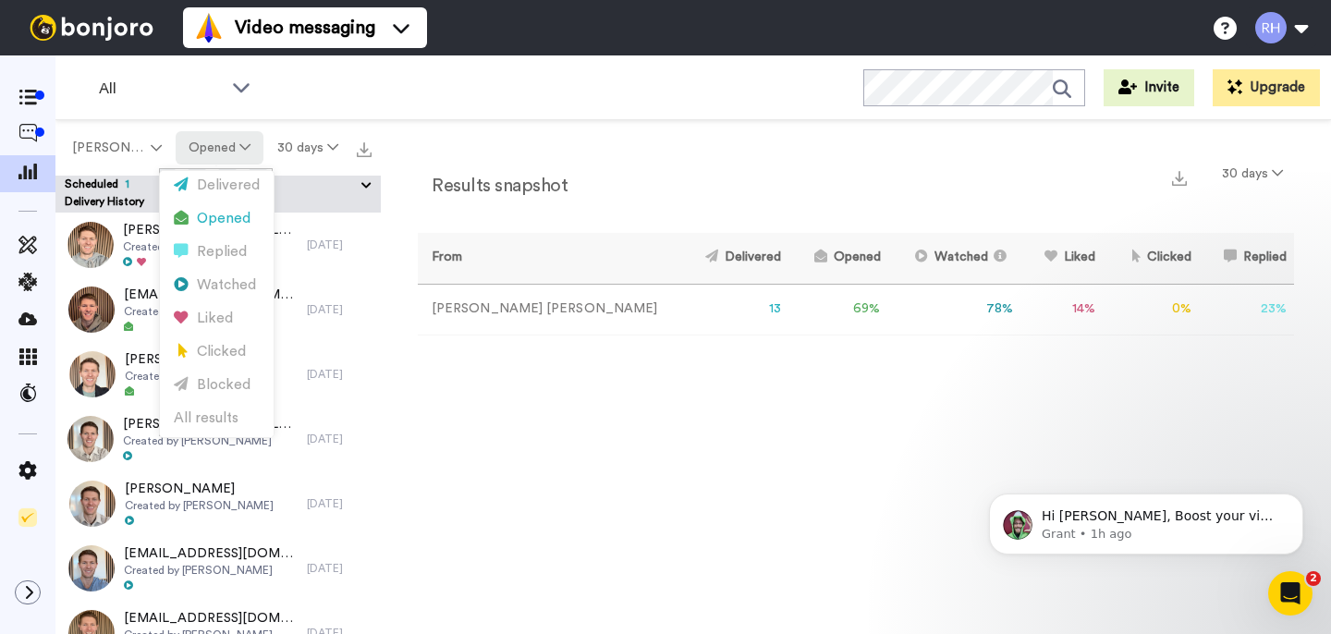
click at [206, 151] on button "Opened" at bounding box center [220, 147] width 89 height 33
click at [206, 149] on button "Opened" at bounding box center [220, 147] width 89 height 33
click at [580, 153] on div "Results snapshot 30 days From Delivered Opened Watched Liked Clicked Replied Fa…" at bounding box center [856, 381] width 950 height 523
